Goal: Task Accomplishment & Management: Manage account settings

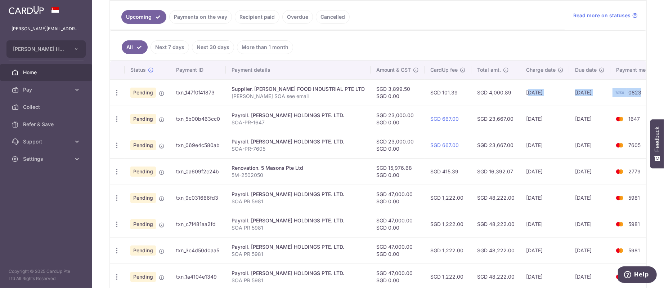
scroll to position [0, 9]
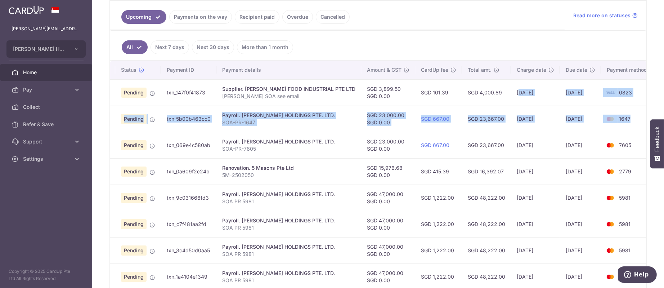
drag, startPoint x: 518, startPoint y: 93, endPoint x: 625, endPoint y: 112, distance: 108.6
click at [625, 112] on tbody "Update payment Cancel payment Upload doc Pending txn_147f0f41873 Supplier. [PER…" at bounding box center [378, 184] width 555 height 210
click at [625, 112] on td "1647" at bounding box center [628, 119] width 55 height 26
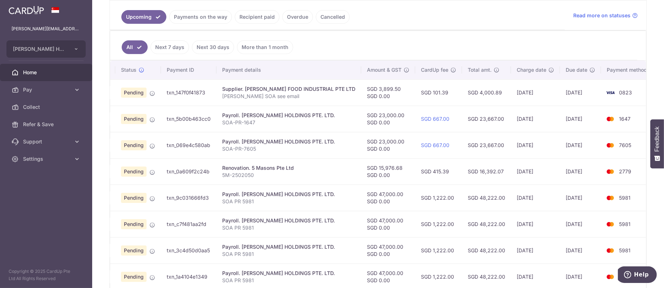
drag, startPoint x: 375, startPoint y: 121, endPoint x: 373, endPoint y: 115, distance: 6.3
click at [373, 115] on td "SGD 23,000.00 SGD 0.00" at bounding box center [388, 119] width 54 height 26
drag, startPoint x: 512, startPoint y: 146, endPoint x: 533, endPoint y: 145, distance: 20.9
click at [533, 145] on td "[DATE]" at bounding box center [535, 145] width 49 height 26
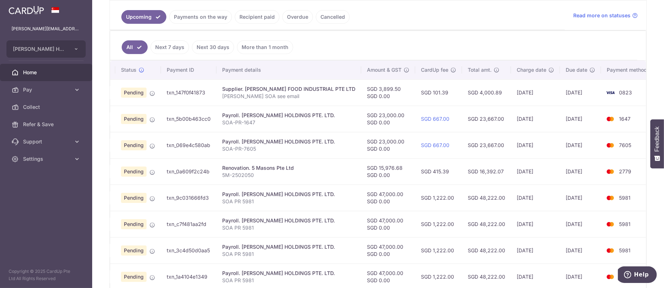
click at [533, 145] on td "[DATE]" at bounding box center [535, 145] width 49 height 26
drag, startPoint x: 529, startPoint y: 142, endPoint x: 493, endPoint y: 146, distance: 36.6
click at [493, 146] on tr "Update payment Cancel payment Pending txn_069e4c580ab Payroll. EDITH PATISSERIE…" at bounding box center [378, 145] width 555 height 26
click at [511, 142] on td "[DATE]" at bounding box center [535, 145] width 49 height 26
drag, startPoint x: 507, startPoint y: 144, endPoint x: 527, endPoint y: 144, distance: 20.2
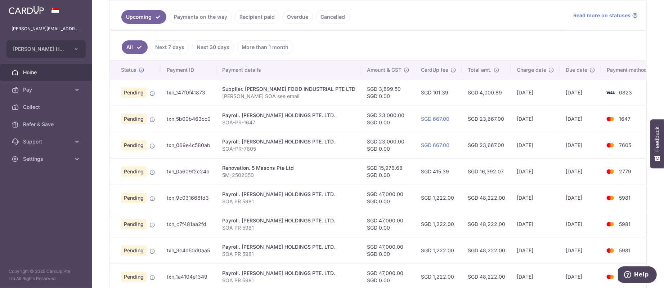
click at [527, 144] on td "[DATE]" at bounding box center [535, 145] width 49 height 26
drag, startPoint x: 533, startPoint y: 120, endPoint x: 506, endPoint y: 124, distance: 27.4
click at [511, 124] on td "[DATE]" at bounding box center [535, 119] width 49 height 26
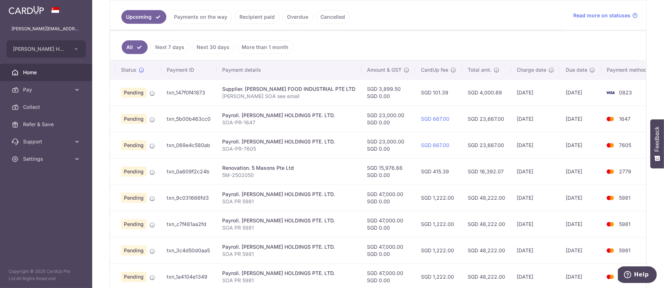
drag, startPoint x: 463, startPoint y: 144, endPoint x: 491, endPoint y: 146, distance: 27.4
click at [491, 146] on td "SGD 23,667.00" at bounding box center [486, 145] width 49 height 26
drag, startPoint x: 577, startPoint y: 171, endPoint x: 557, endPoint y: 170, distance: 20.2
click at [560, 170] on td "[DATE]" at bounding box center [580, 171] width 41 height 26
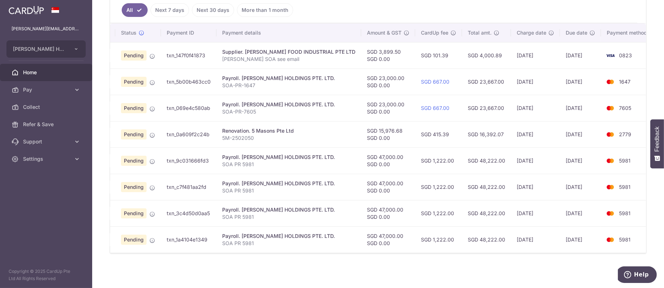
scroll to position [150, 0]
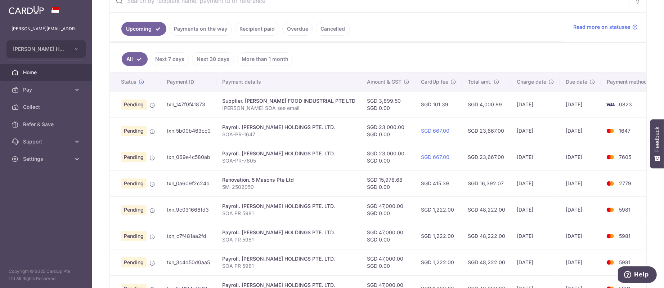
drag, startPoint x: 511, startPoint y: 106, endPoint x: 524, endPoint y: 108, distance: 13.2
click at [524, 108] on td "[DATE]" at bounding box center [535, 104] width 49 height 26
drag, startPoint x: 411, startPoint y: 104, endPoint x: 435, endPoint y: 112, distance: 25.6
click at [435, 112] on td "SGD 101.39" at bounding box center [438, 104] width 47 height 26
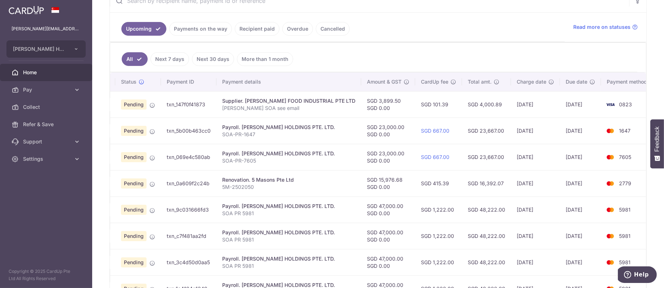
click at [436, 112] on td "SGD 101.39" at bounding box center [438, 104] width 47 height 26
drag, startPoint x: 249, startPoint y: 103, endPoint x: 277, endPoint y: 107, distance: 28.0
click at [277, 107] on td "Supplier. HENG GUAN FOOD INDUSTRIAL PTE LTD EDITH SOA see email" at bounding box center [289, 104] width 145 height 26
click at [277, 107] on p "[PERSON_NAME] SOA see email" at bounding box center [288, 107] width 133 height 7
drag, startPoint x: 366, startPoint y: 126, endPoint x: 371, endPoint y: 133, distance: 8.5
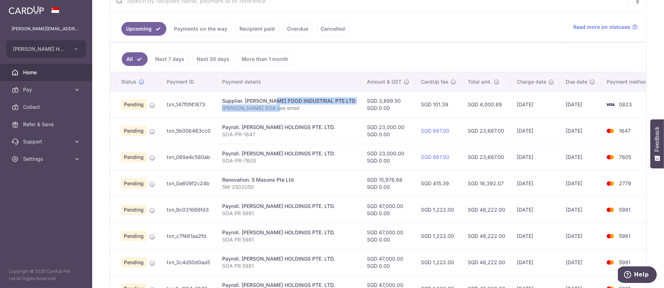
click at [371, 133] on td "SGD 23,000.00 SGD 0.00" at bounding box center [388, 130] width 54 height 26
drag, startPoint x: 376, startPoint y: 126, endPoint x: 377, endPoint y: 133, distance: 7.2
click at [377, 133] on td "SGD 23,000.00 SGD 0.00" at bounding box center [388, 130] width 54 height 26
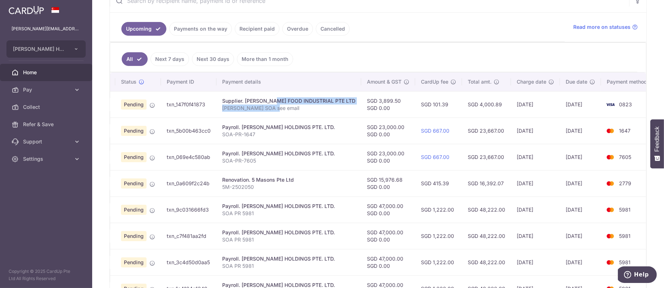
drag, startPoint x: 468, startPoint y: 133, endPoint x: 494, endPoint y: 135, distance: 26.0
click at [494, 135] on td "SGD 23,667.00" at bounding box center [486, 130] width 49 height 26
click at [144, 130] on span "Pending" at bounding box center [134, 131] width 26 height 10
click at [157, 132] on td "Pending" at bounding box center [138, 130] width 46 height 26
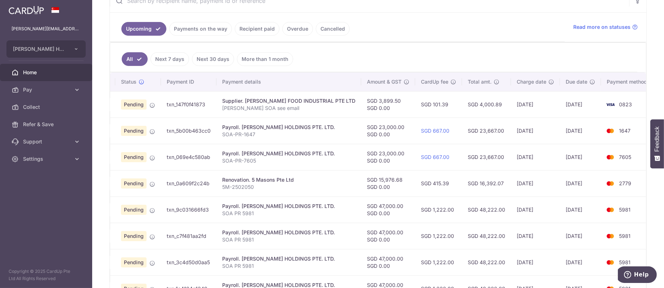
click at [194, 31] on link "Payments on the way" at bounding box center [200, 29] width 63 height 14
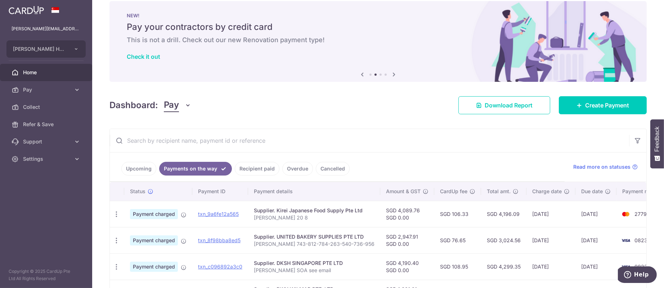
scroll to position [69, 0]
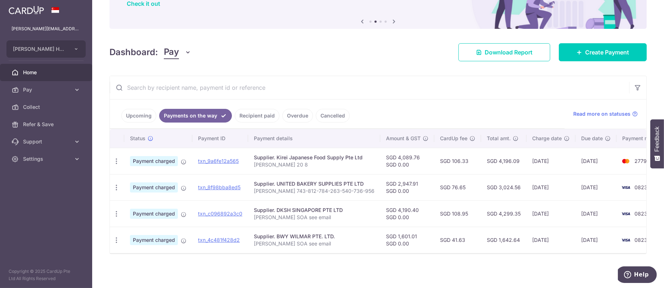
click at [270, 109] on link "Recipient paid" at bounding box center [257, 116] width 45 height 14
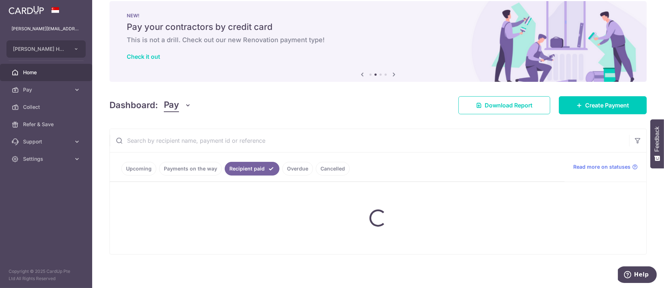
scroll to position [150, 0]
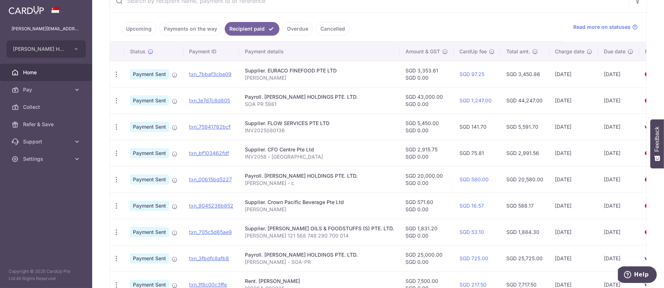
click at [503, 29] on ul "Upcoming Payments on the way Recipient paid Overdue Cancelled" at bounding box center [337, 27] width 455 height 29
click at [129, 28] on link "Upcoming" at bounding box center [138, 29] width 35 height 14
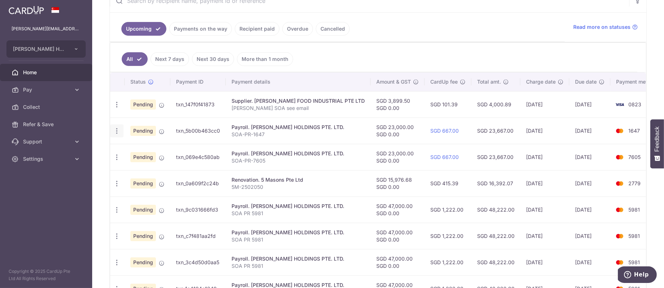
click at [118, 129] on icon "button" at bounding box center [117, 131] width 8 height 8
click at [126, 147] on link "Update payment" at bounding box center [148, 150] width 75 height 17
radio input "true"
type input "23,000.00"
type input "[DATE]"
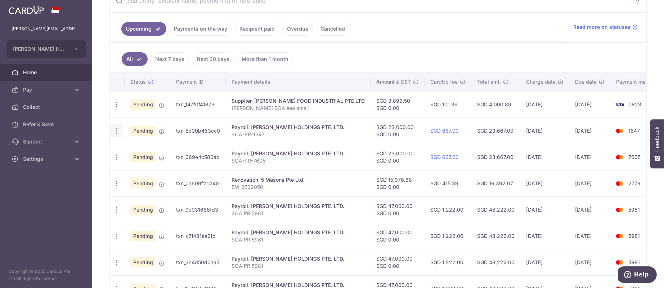
type input "SOA-PR-1647"
type input "PR1647"
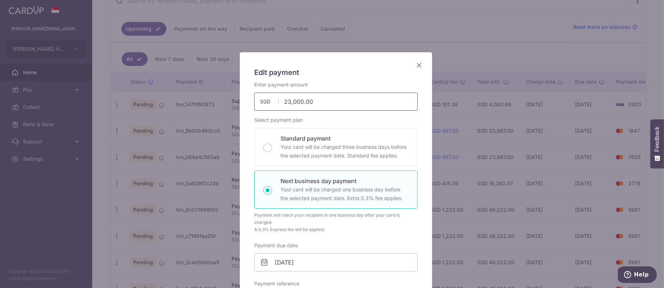
drag, startPoint x: 315, startPoint y: 103, endPoint x: 264, endPoint y: 104, distance: 50.5
click at [264, 104] on div "23,000.00 23000.00 SGD" at bounding box center [336, 102] width 164 height 18
type input "18,000.00"
click at [329, 76] on h5 "Edit payment" at bounding box center [336, 73] width 164 height 12
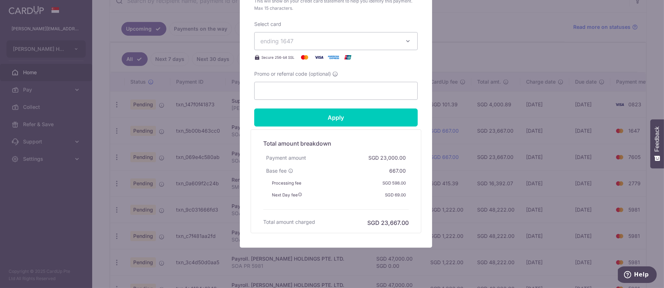
scroll to position [378, 0]
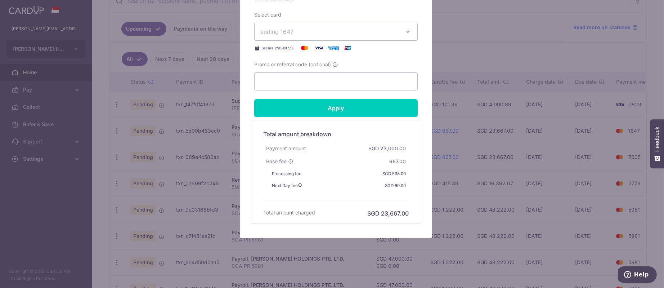
click at [371, 188] on div "Next Day fee SGD 69.00" at bounding box center [339, 186] width 140 height 12
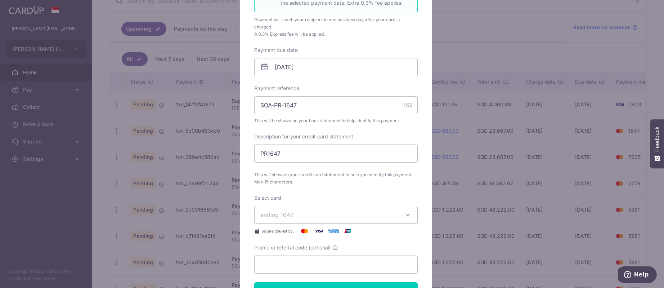
scroll to position [324, 0]
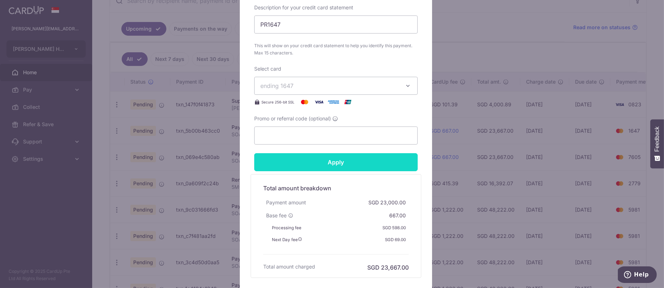
click at [335, 158] on input "Apply" at bounding box center [336, 162] width 164 height 18
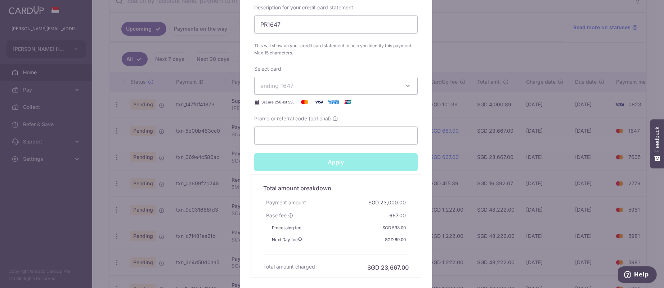
type input "Successfully Applied"
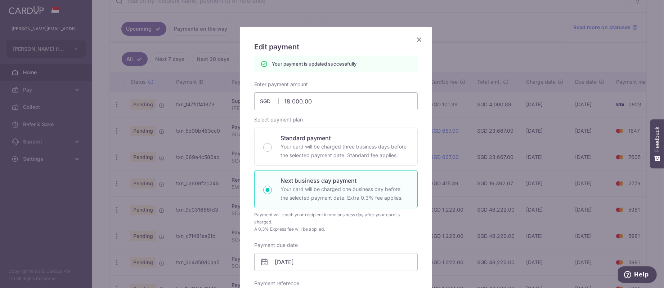
scroll to position [0, 0]
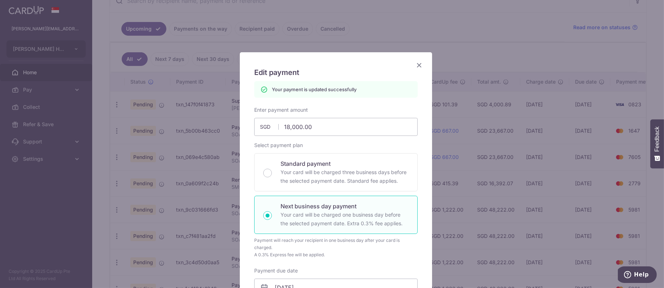
click at [415, 66] on icon "Close" at bounding box center [419, 65] width 9 height 9
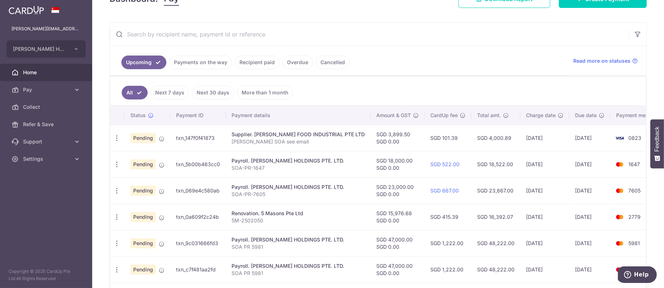
scroll to position [117, 0]
drag, startPoint x: 543, startPoint y: 140, endPoint x: 438, endPoint y: 136, distance: 104.9
click at [438, 136] on tr "Update payment Cancel payment Upload doc Pending txn_147f0f41873 Supplier. [PER…" at bounding box center [387, 138] width 555 height 26
click at [457, 142] on td "SGD 101.39" at bounding box center [448, 138] width 47 height 26
click at [553, 159] on td "[DATE]" at bounding box center [545, 164] width 49 height 26
